Goal: Check status: Check status

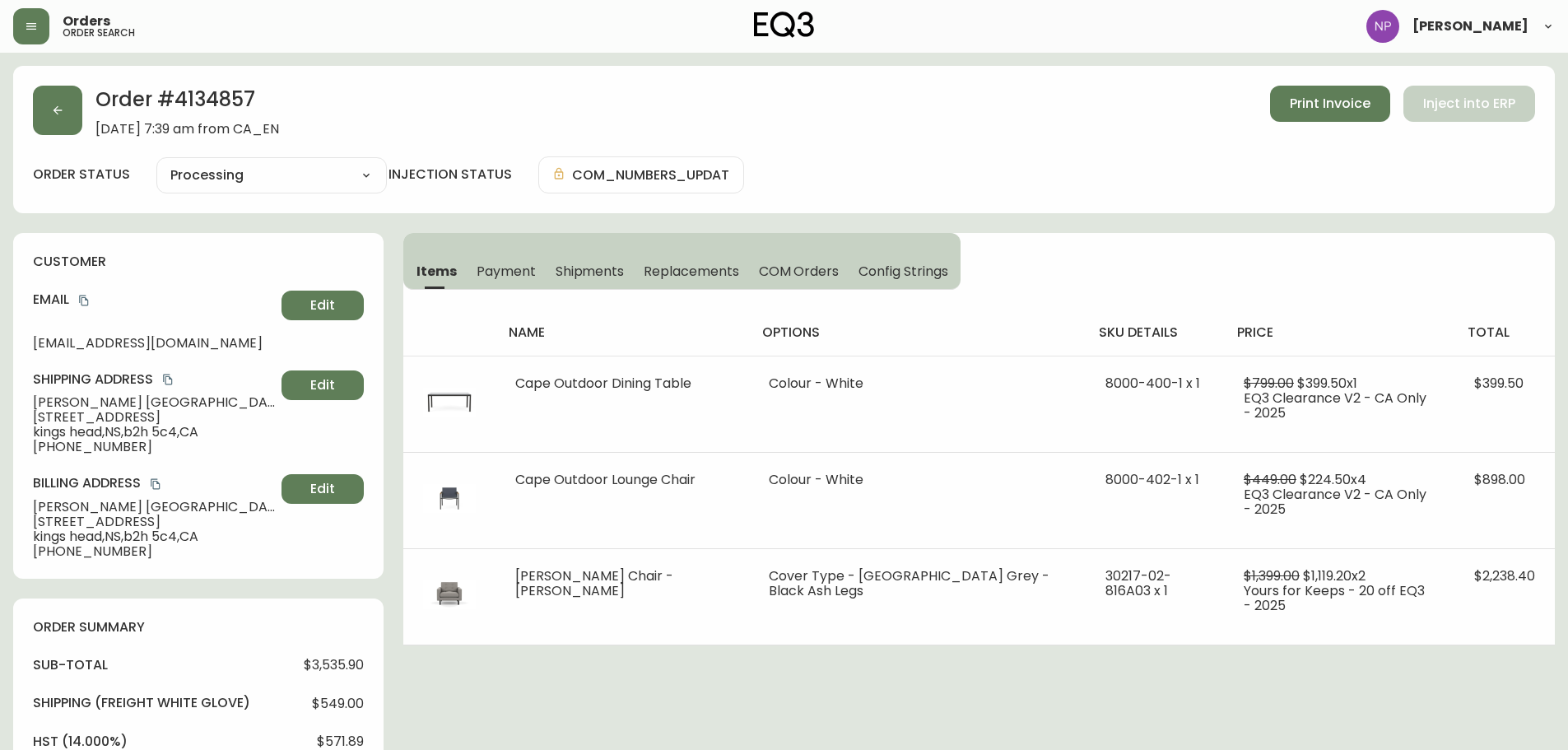
select select "PROCESSING"
click at [36, 135] on div "Order # 4134857 [DATE] 7:39 am from CA_EN Print Invoice Inject into ERP" at bounding box center [784, 110] width 1502 height 51
click at [67, 113] on button "button" at bounding box center [57, 109] width 49 height 49
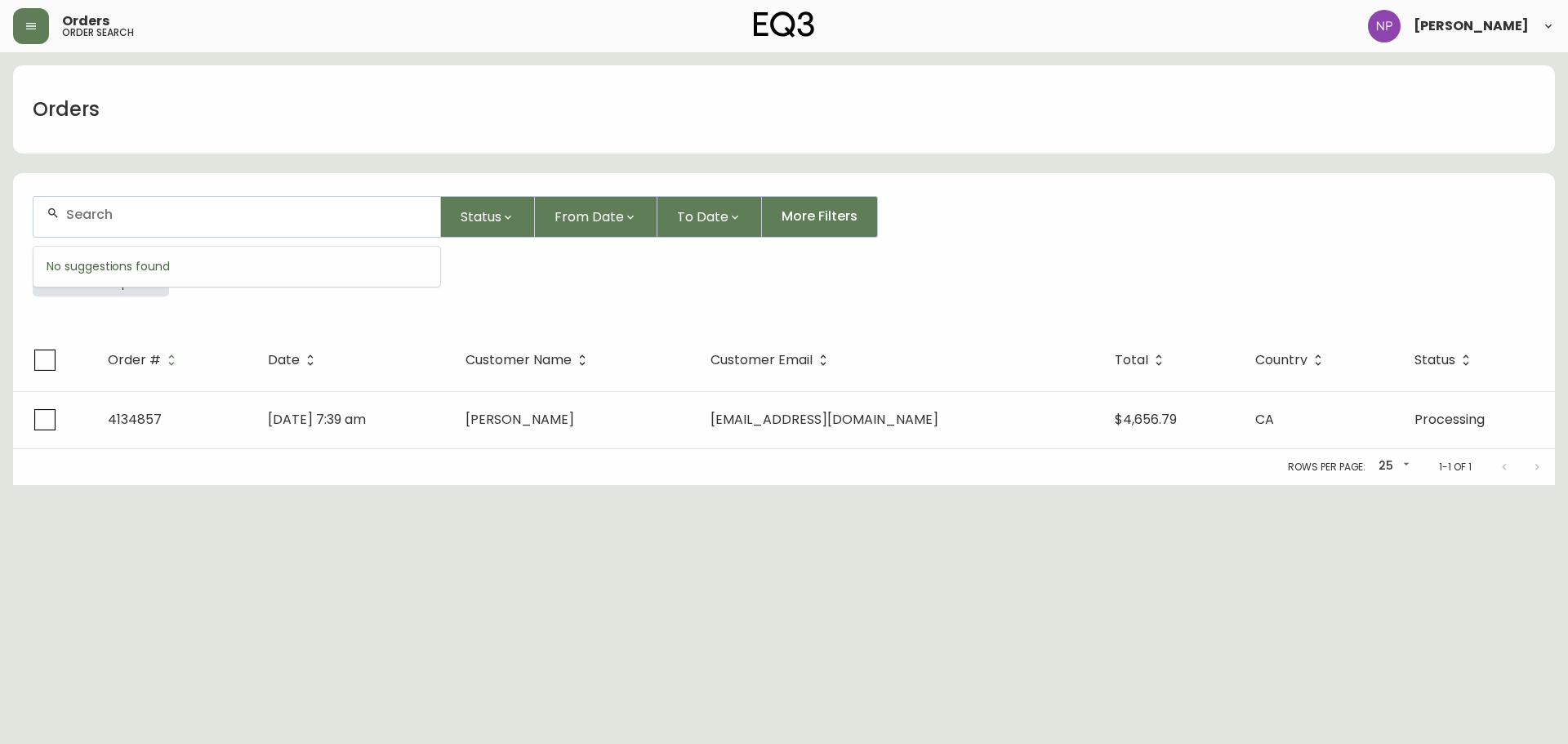
click at [133, 216] on input "text" at bounding box center [247, 214] width 361 height 15
paste input "4134546"
type input "4134546"
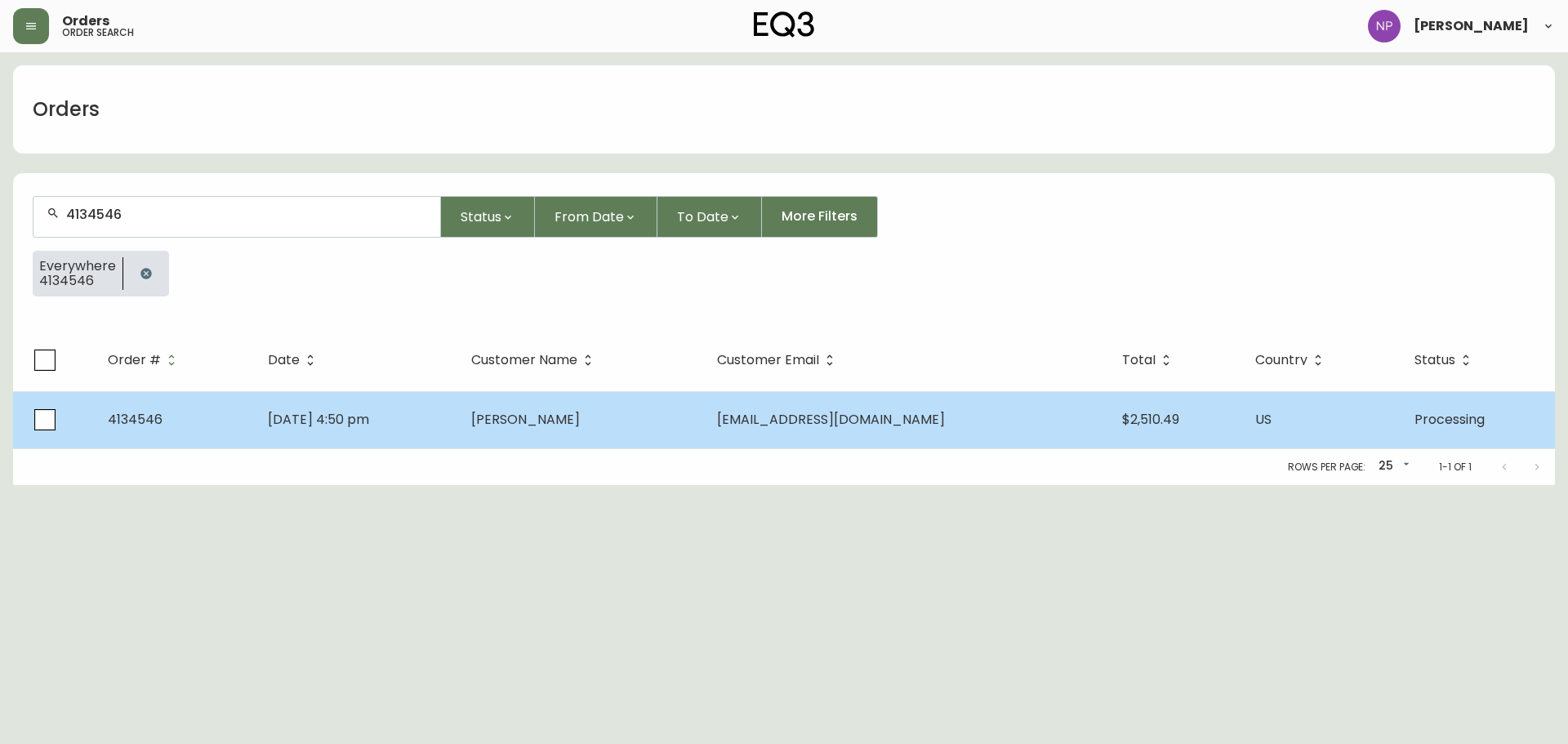
click at [427, 424] on td "[DATE] 4:50 pm" at bounding box center [356, 420] width 204 height 58
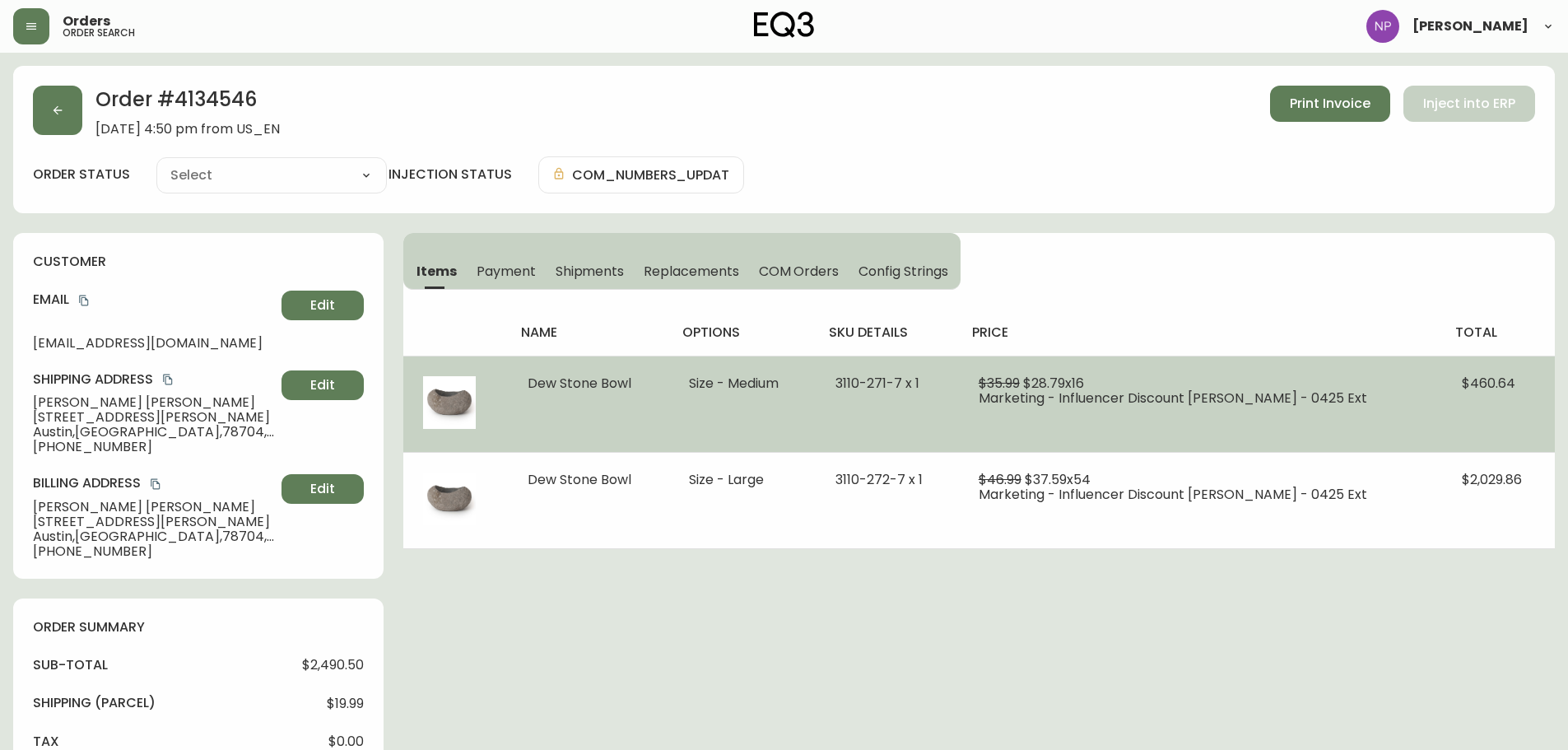
type input "Processing"
select select "PROCESSING"
